Goal: Navigation & Orientation: Find specific page/section

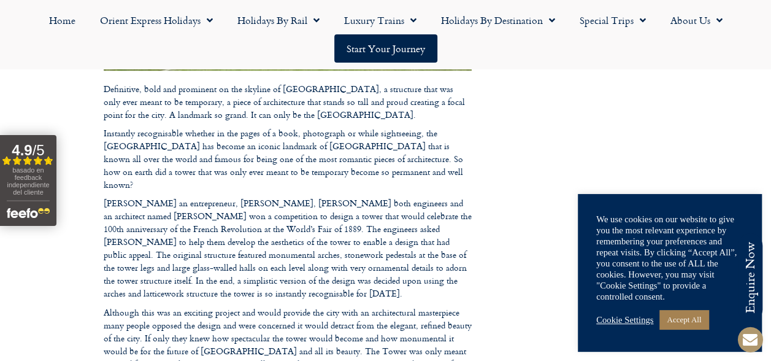
scroll to position [433, 0]
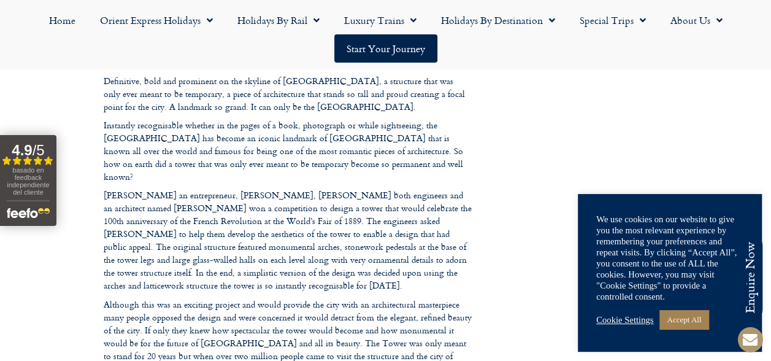
drag, startPoint x: 731, startPoint y: 0, endPoint x: 481, endPoint y: 43, distance: 254.0
click at [481, 43] on ul "Home Orient Express Holidays Venice Simplon-Orient-Express – 2025 Venice Simplo…" at bounding box center [385, 34] width 759 height 56
drag, startPoint x: 685, startPoint y: 1, endPoint x: 436, endPoint y: 45, distance: 253.0
click at [436, 45] on link "Start your Journey" at bounding box center [385, 48] width 103 height 28
drag, startPoint x: 101, startPoint y: 80, endPoint x: 199, endPoint y: 129, distance: 109.8
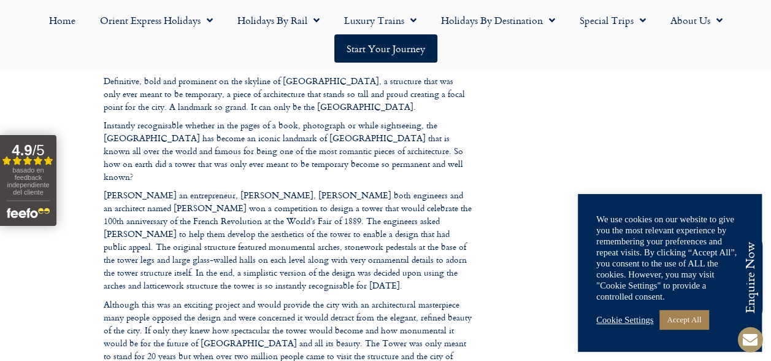
click at [199, 129] on footer "Call us on 01347 66 53 33 to enquire about our tailor made holidays by rail FUR…" at bounding box center [385, 367] width 771 height 1237
